Goal: Information Seeking & Learning: Learn about a topic

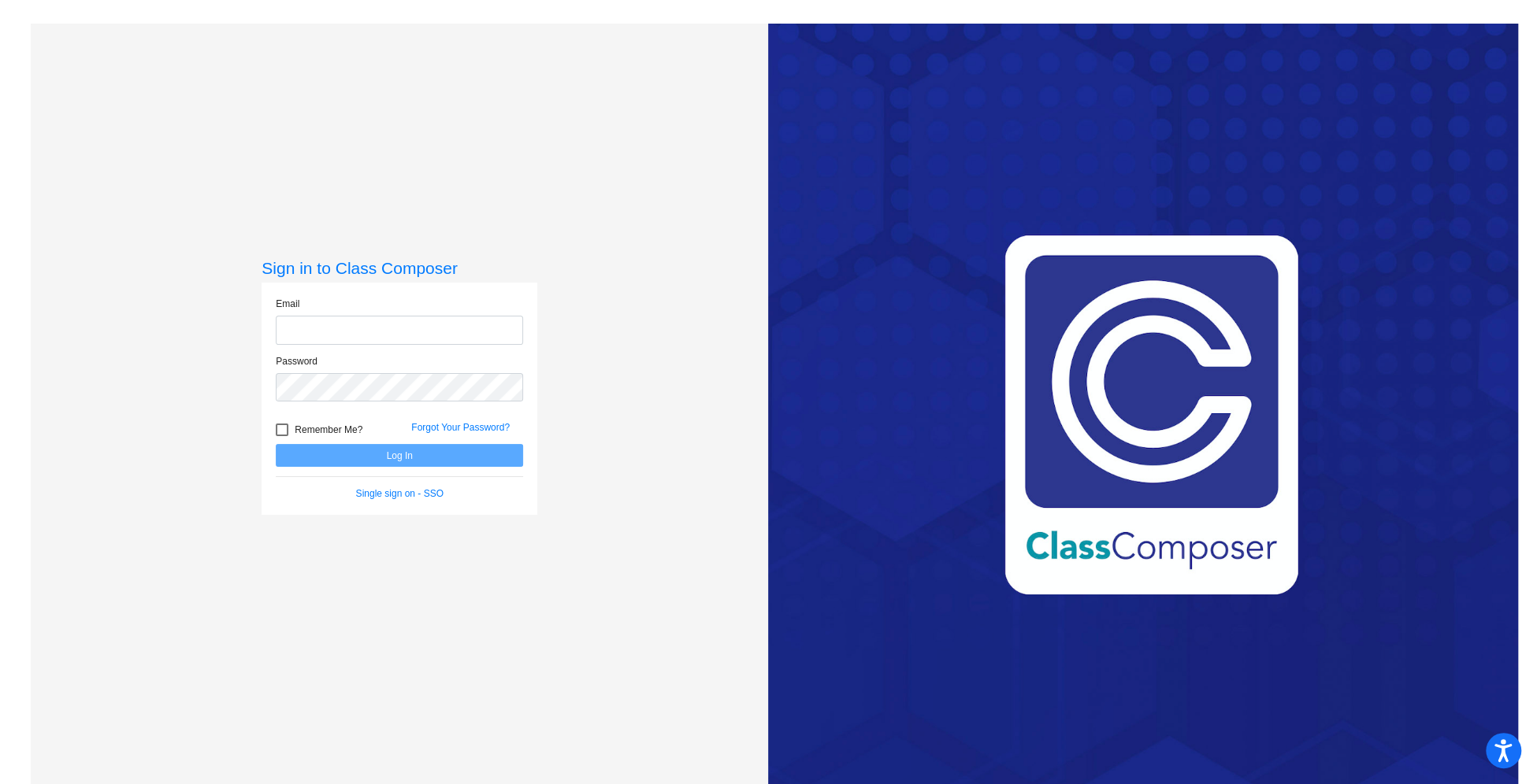
type input "[EMAIL_ADDRESS][DOMAIN_NAME]"
click at [407, 459] on button "Log In" at bounding box center [399, 455] width 247 height 22
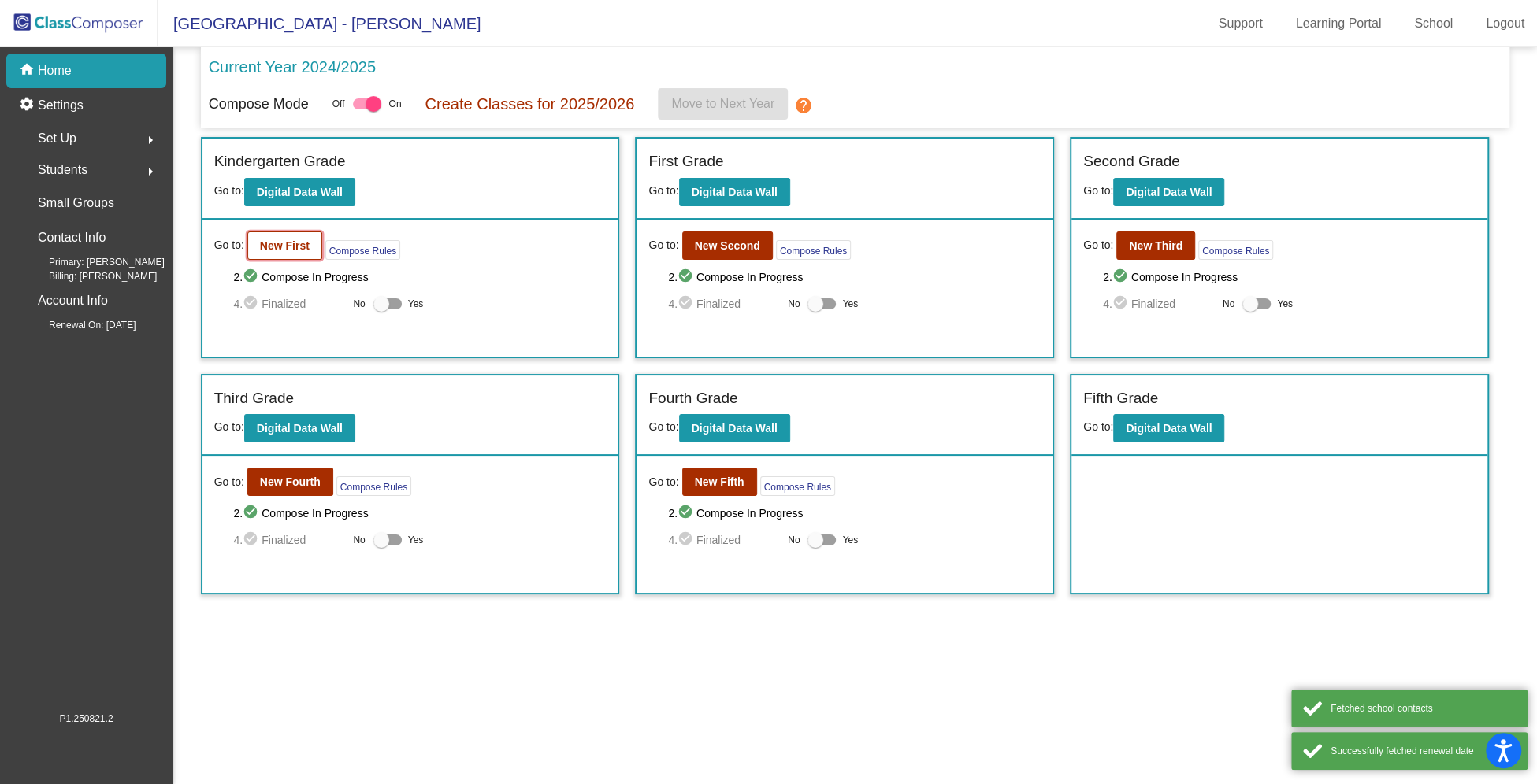
click at [294, 245] on b "New First" at bounding box center [284, 245] width 50 height 12
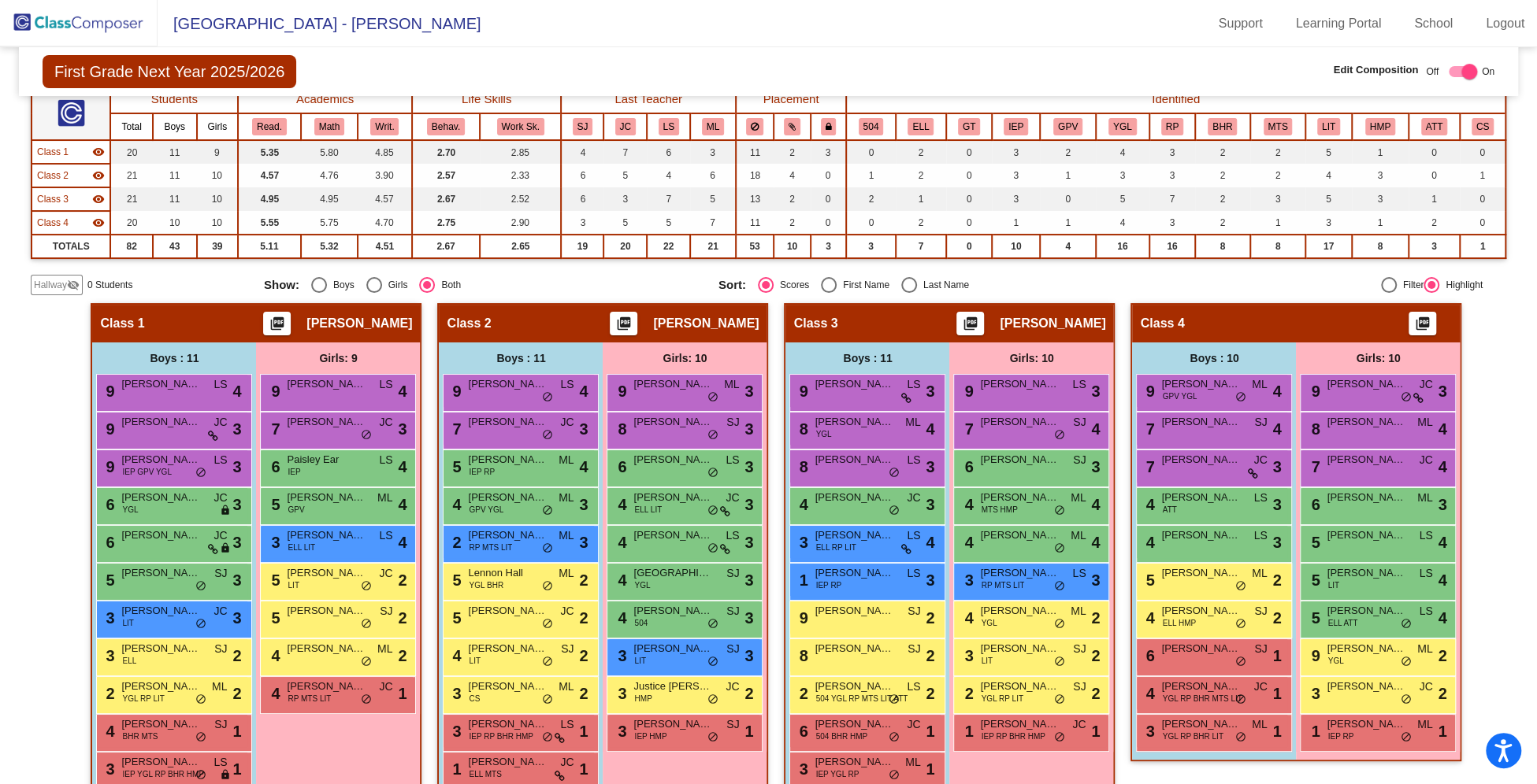
scroll to position [166, 0]
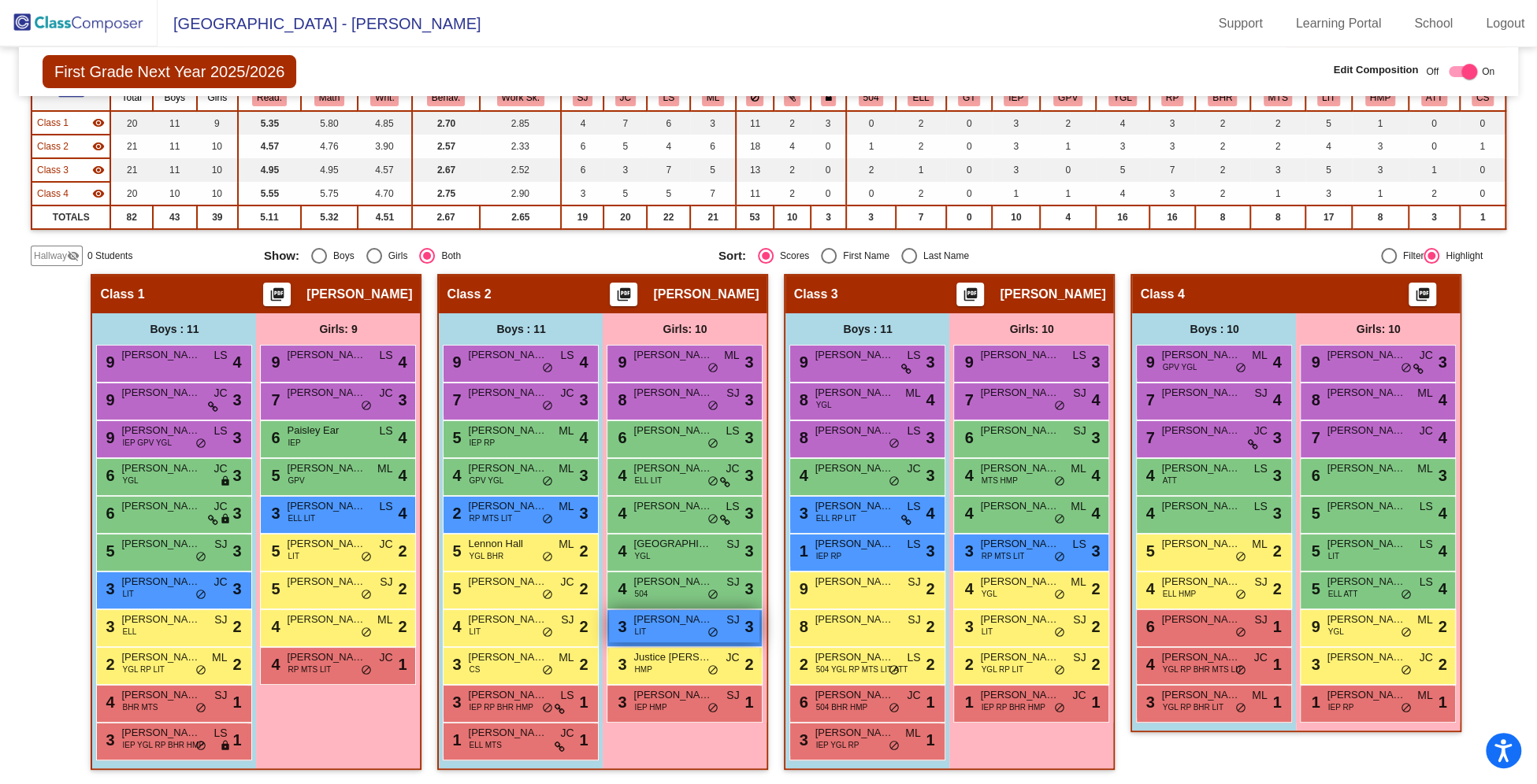
click at [669, 637] on div "3 [PERSON_NAME] LIT SJ lock do_not_disturb_alt 3" at bounding box center [684, 626] width 151 height 32
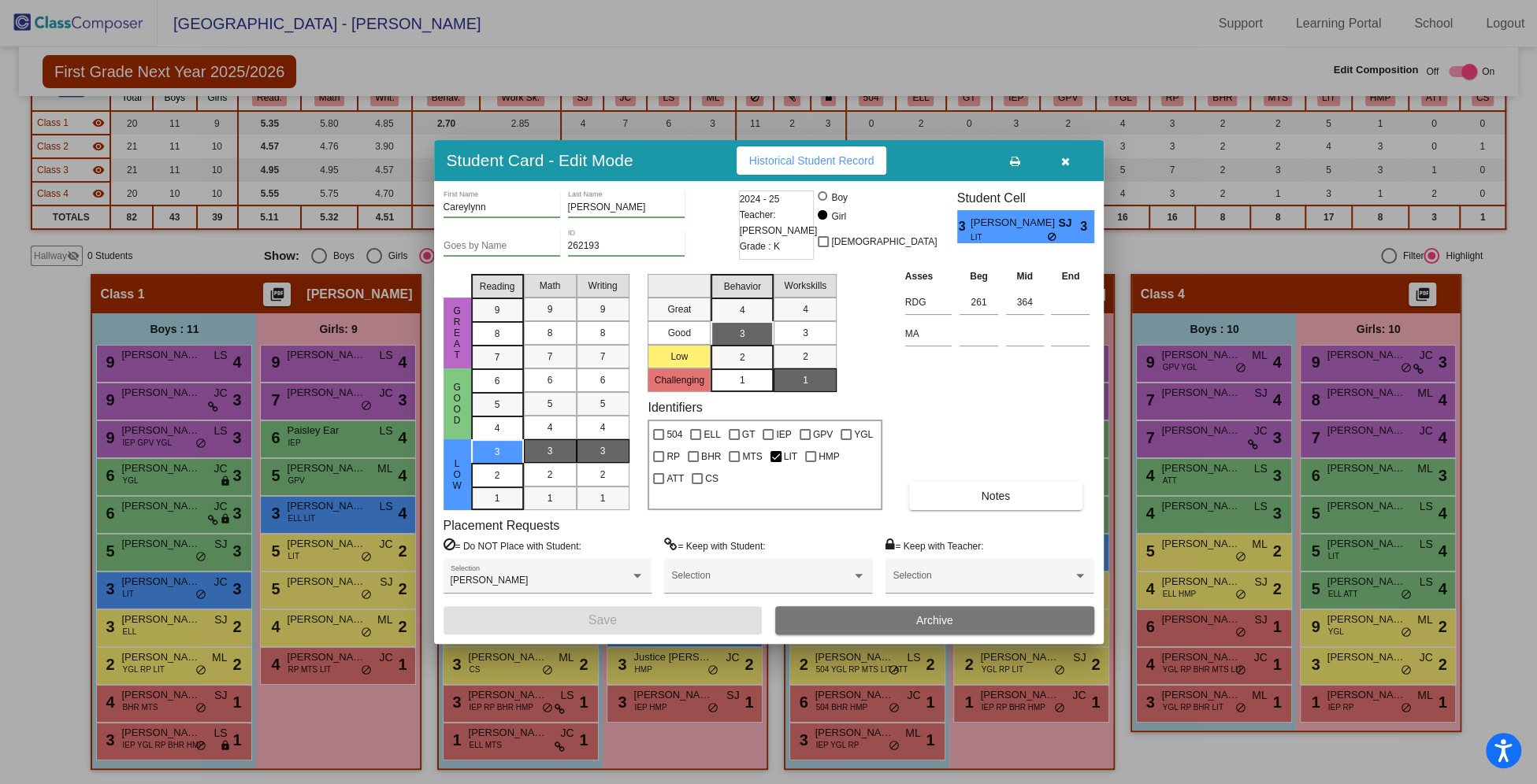
drag, startPoint x: 780, startPoint y: 216, endPoint x: 843, endPoint y: 220, distance: 63.1
click at [814, 220] on div "2024 - 25 Teacher: [PERSON_NAME] Grade : K" at bounding box center [776, 225] width 76 height 69
click at [942, 423] on div "Asses Beg Mid End RDG 261 364 MA Notes" at bounding box center [998, 389] width 193 height 243
click at [1066, 165] on icon "button" at bounding box center [1065, 161] width 8 height 11
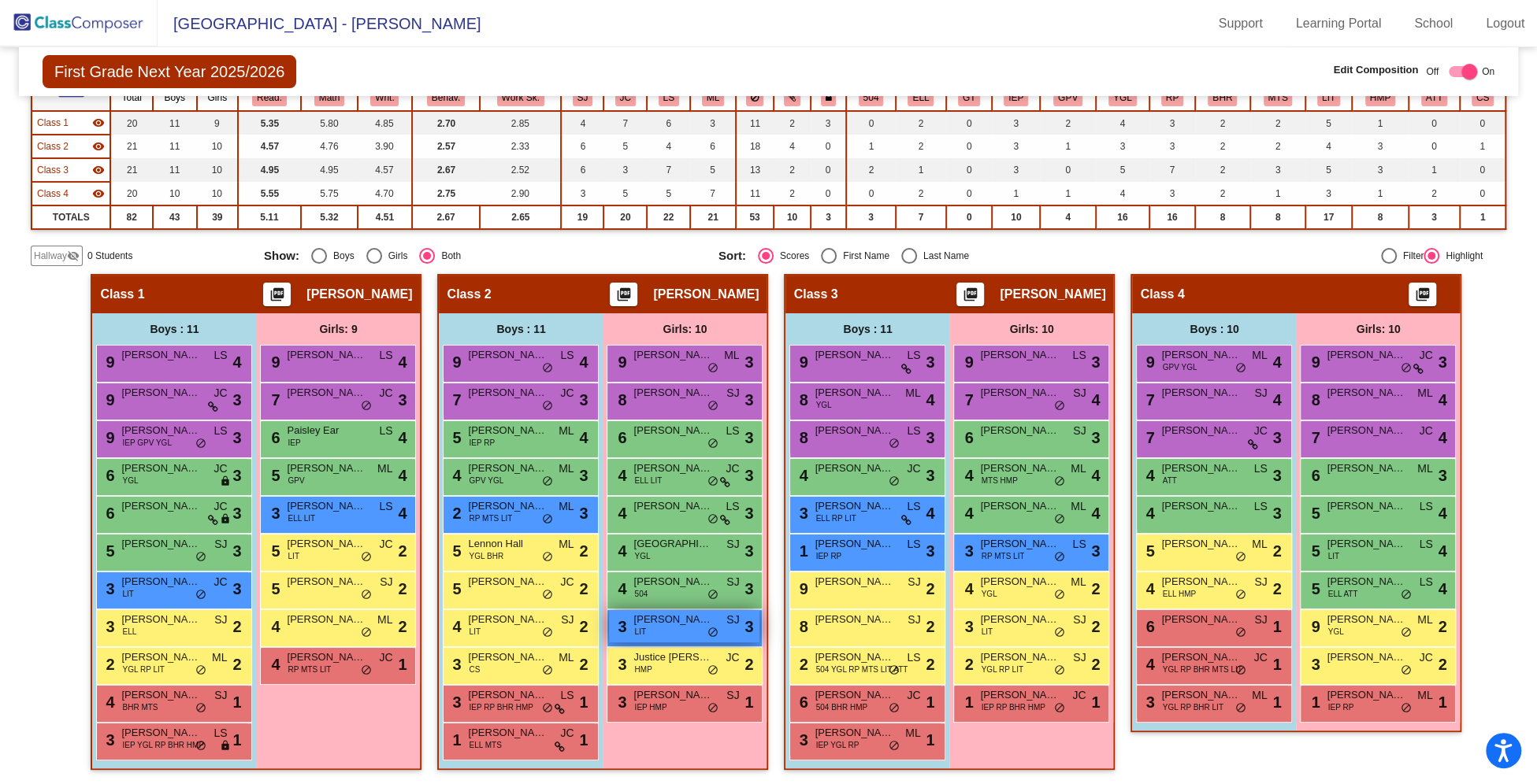
click at [655, 625] on div "3 [PERSON_NAME] LIT SJ lock do_not_disturb_alt 3" at bounding box center [684, 626] width 151 height 32
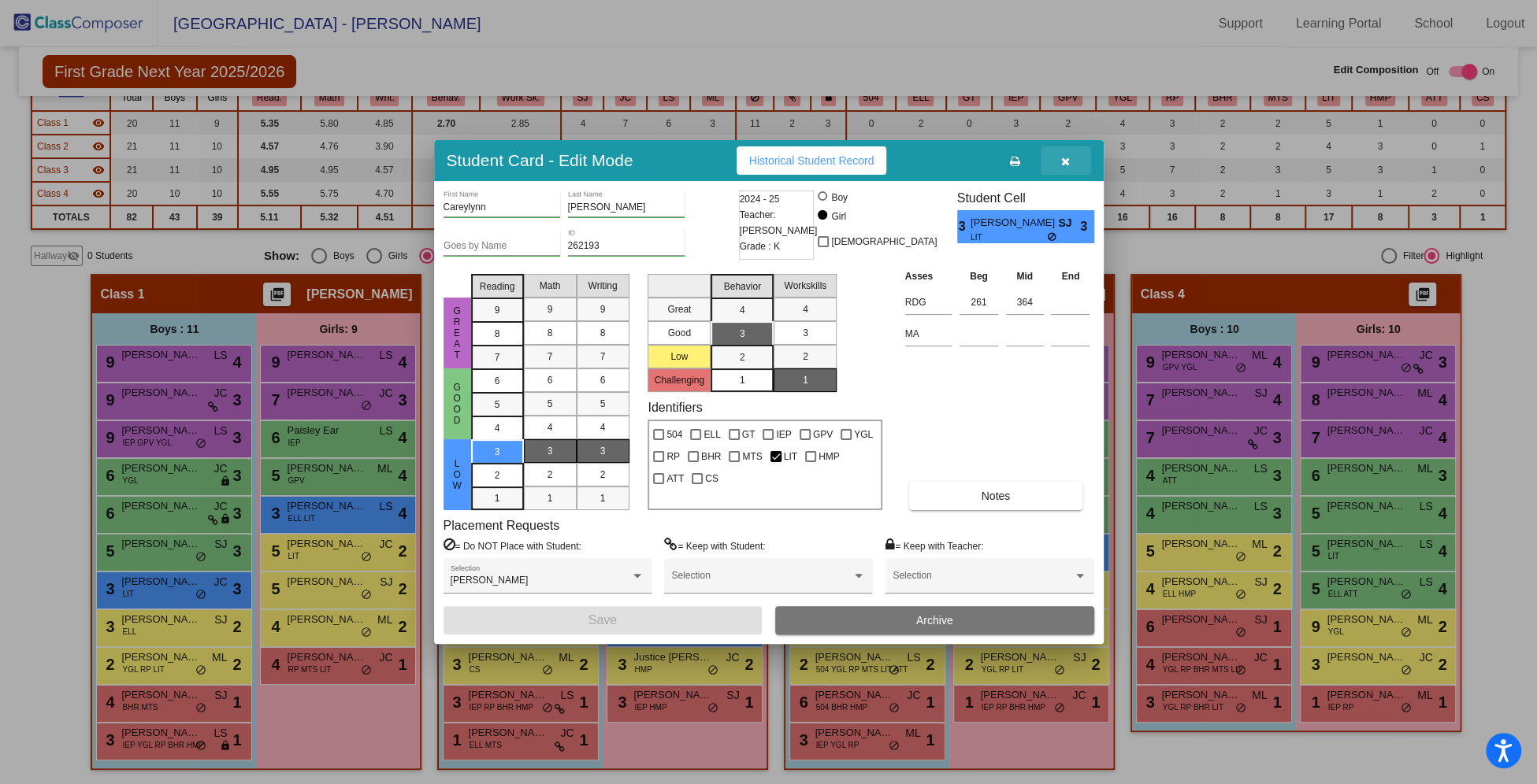
click at [1057, 162] on button "button" at bounding box center [1066, 160] width 51 height 28
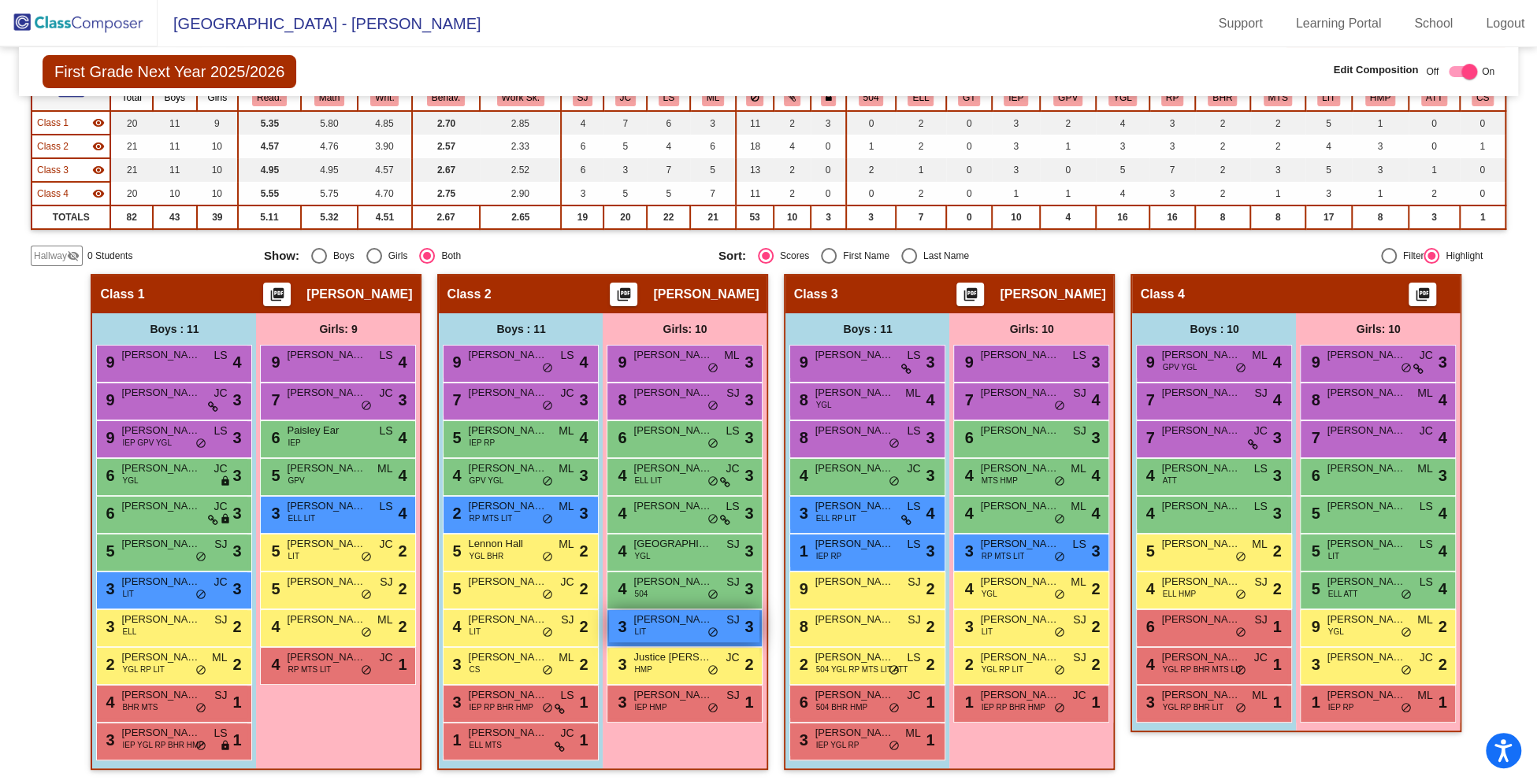
click at [676, 621] on span "[PERSON_NAME]" at bounding box center [673, 619] width 79 height 16
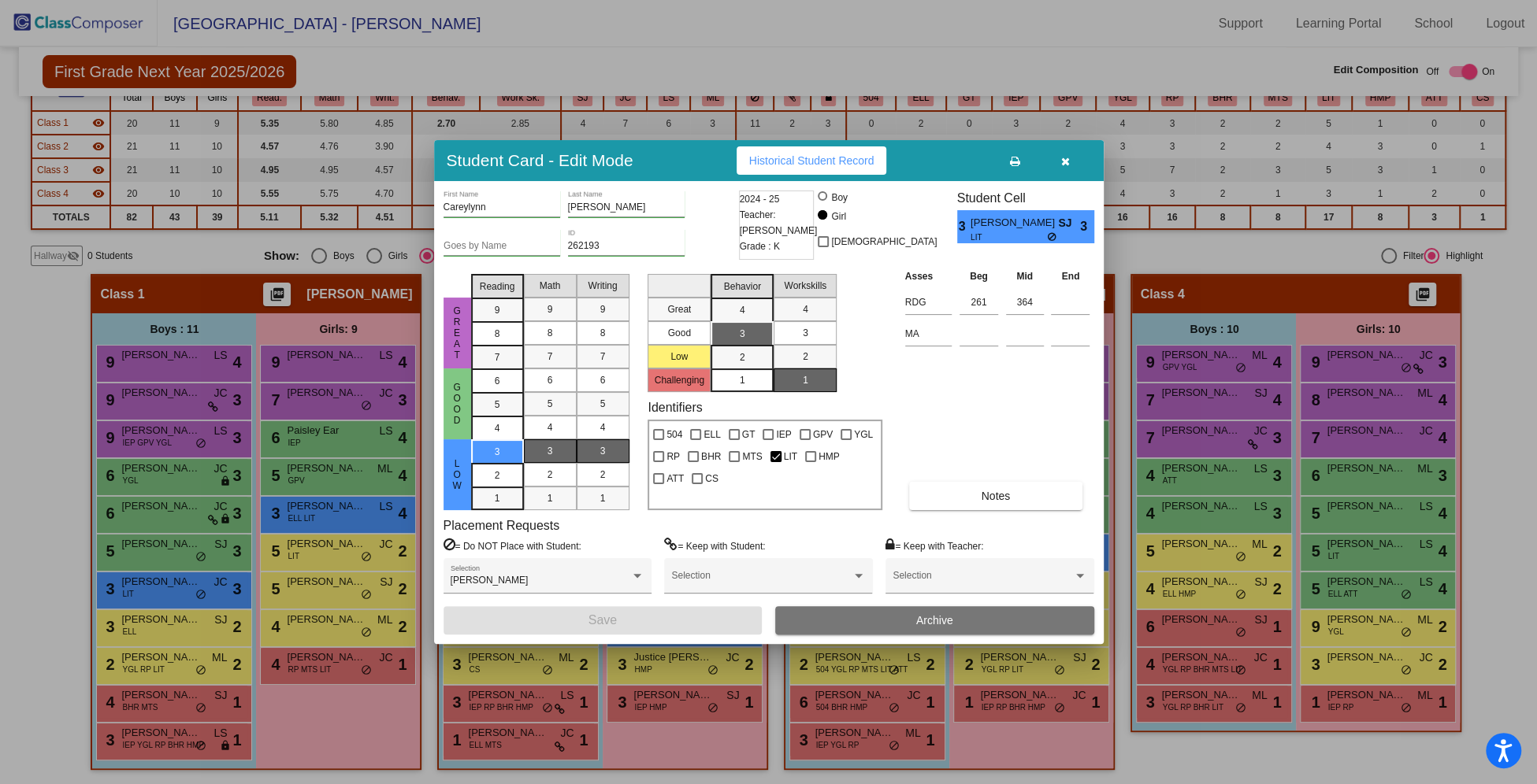
click at [1070, 160] on button "button" at bounding box center [1066, 160] width 51 height 28
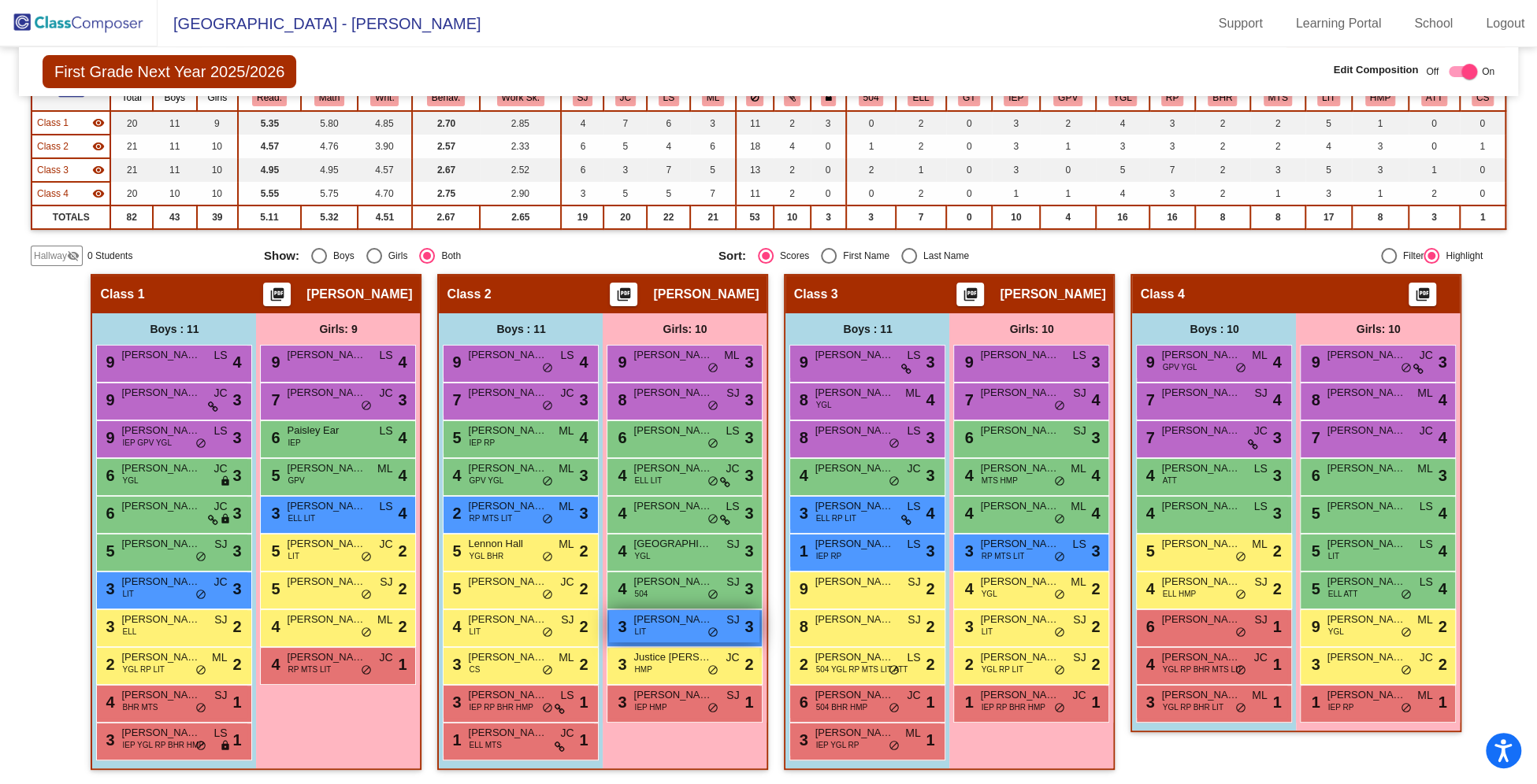
click at [685, 627] on div "3 [PERSON_NAME] LIT SJ lock do_not_disturb_alt 3" at bounding box center [684, 626] width 151 height 32
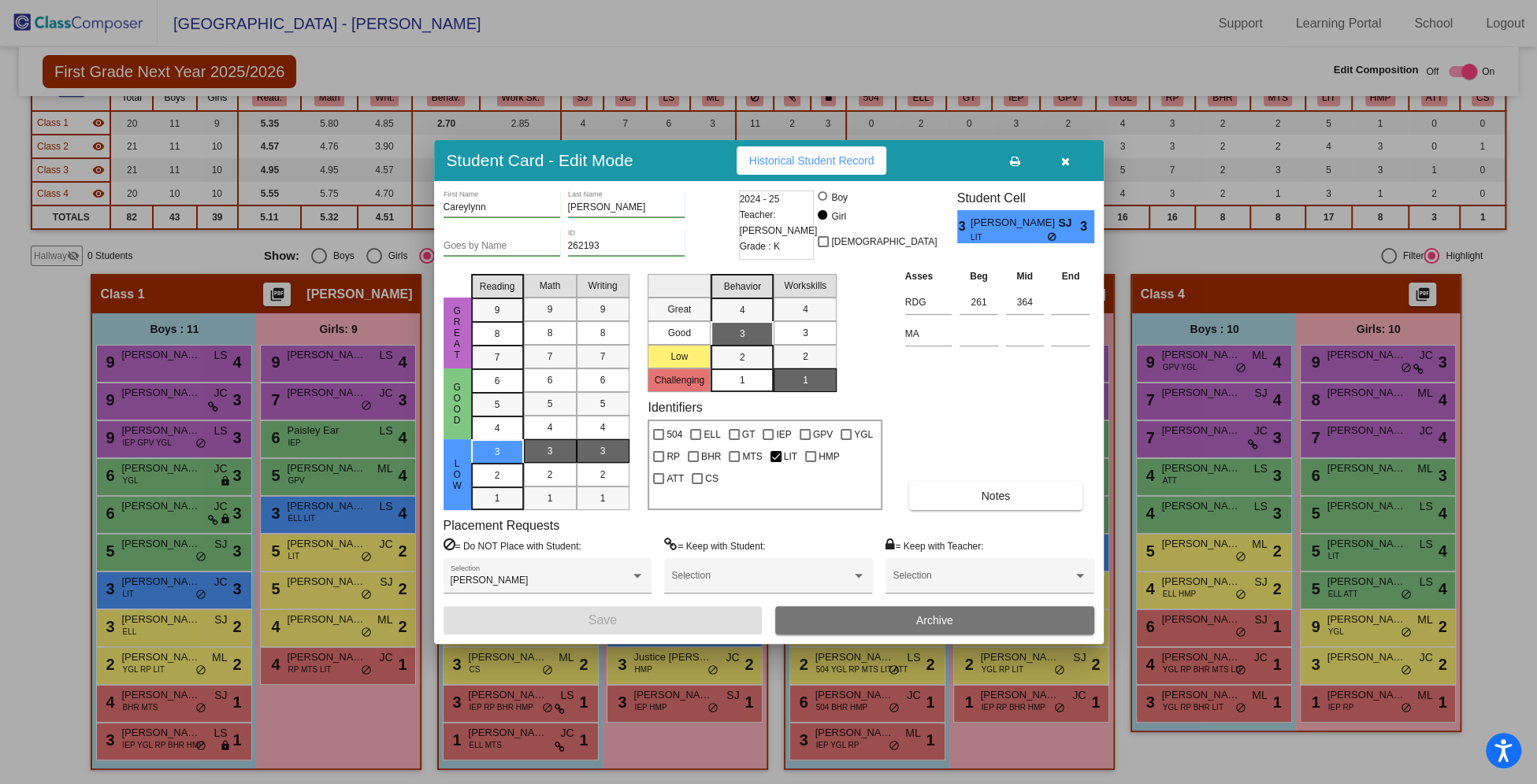
click at [1063, 160] on icon "button" at bounding box center [1065, 161] width 8 height 11
